Goal: Information Seeking & Learning: Learn about a topic

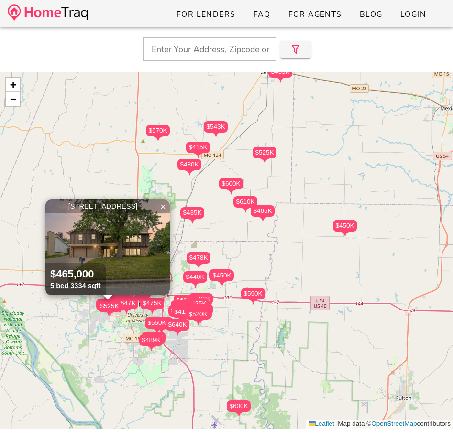
click at [68, 13] on img at bounding box center [48, 12] width 80 height 17
